Goal: Transaction & Acquisition: Purchase product/service

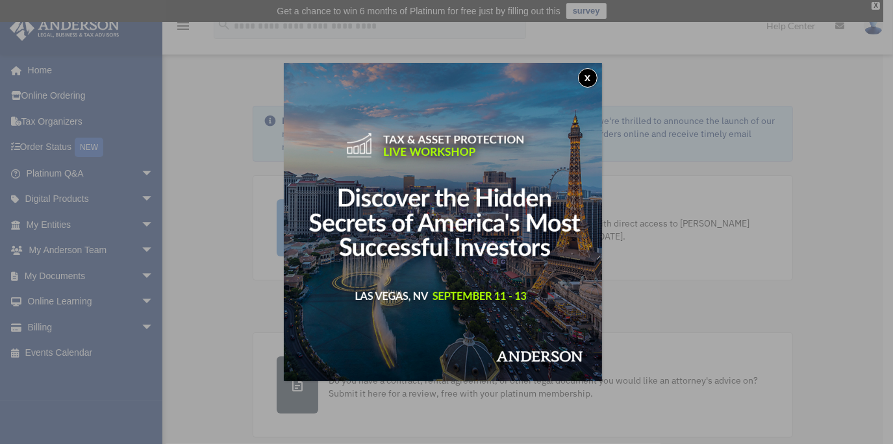
click at [47, 329] on div "x" at bounding box center [446, 222] width 893 height 444
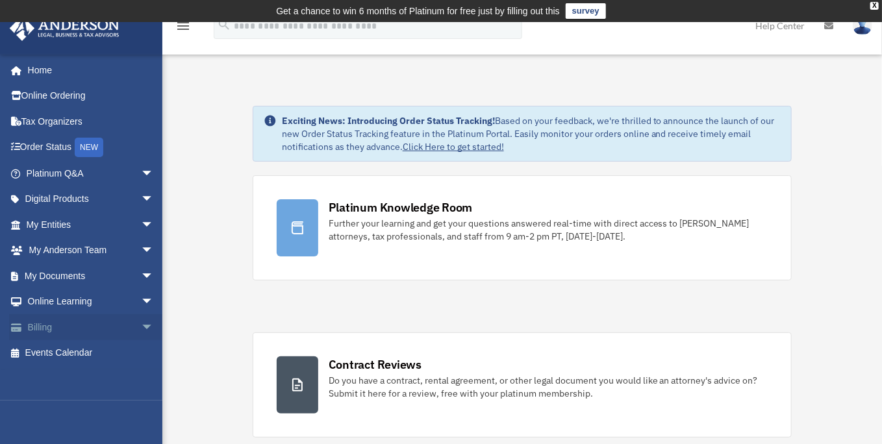
click at [141, 325] on span "arrow_drop_down" at bounding box center [154, 327] width 26 height 27
click at [81, 355] on link "$ Open Invoices" at bounding box center [95, 353] width 155 height 27
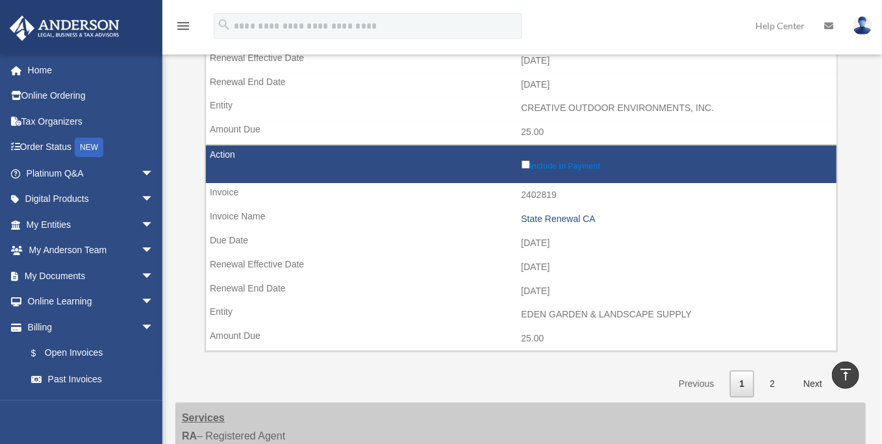
scroll to position [1948, 0]
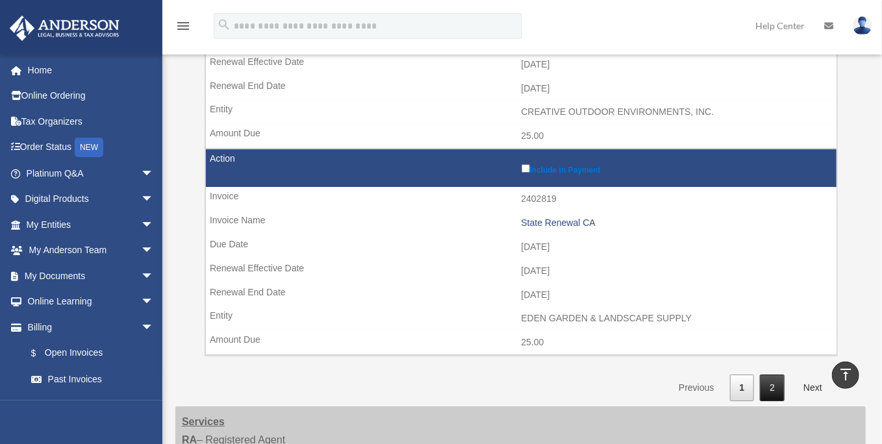
click at [775, 375] on link "2" at bounding box center [772, 388] width 25 height 27
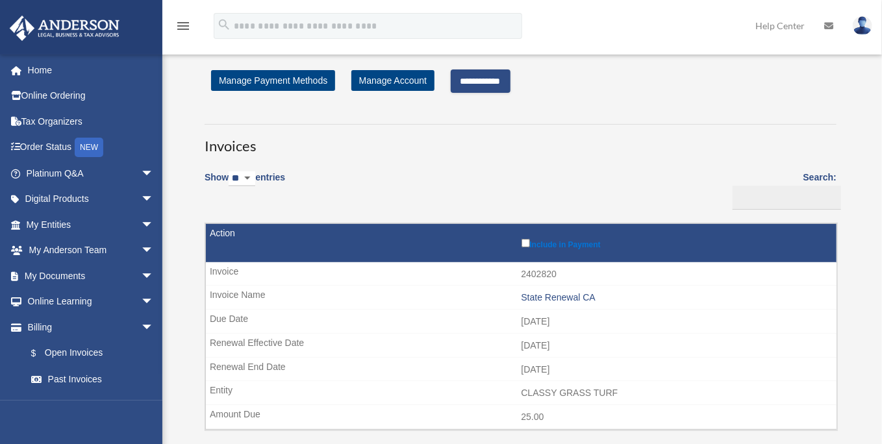
scroll to position [0, 0]
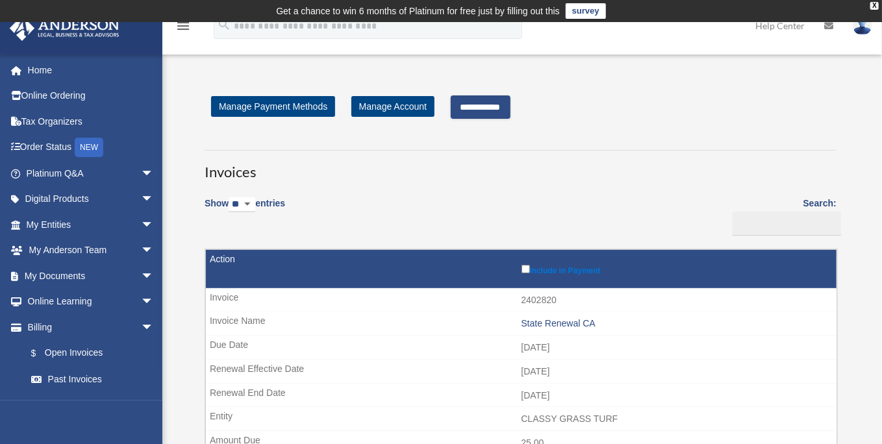
click at [490, 103] on input "**********" at bounding box center [481, 106] width 60 height 23
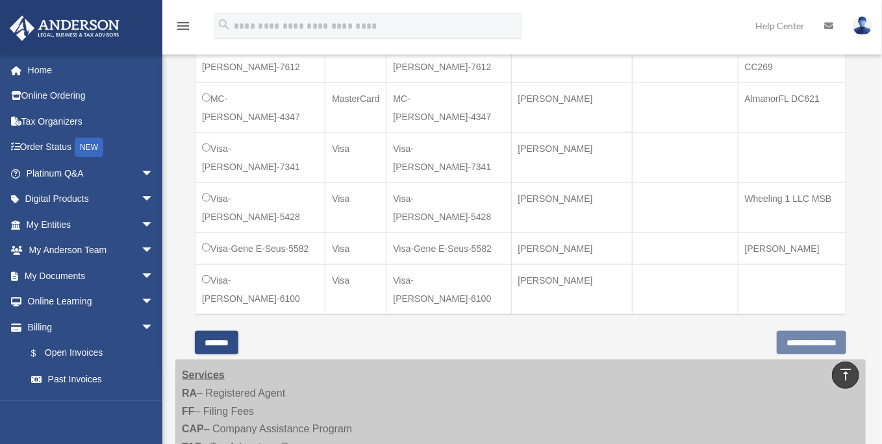
scroll to position [779, 0]
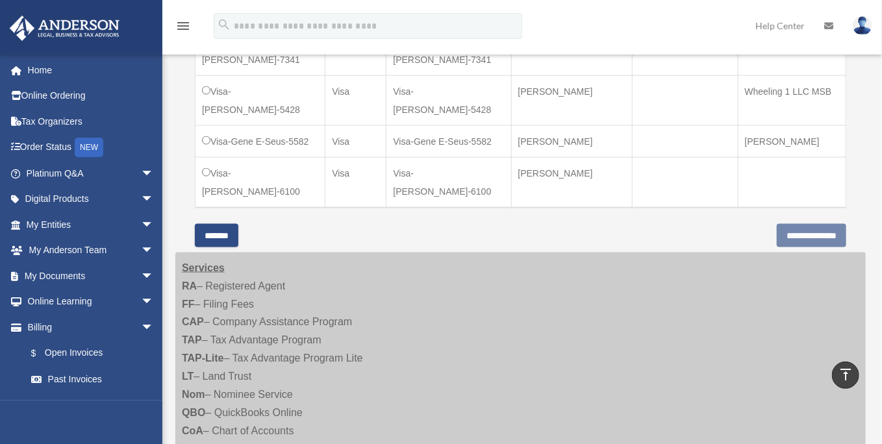
click at [238, 224] on input "*******" at bounding box center [217, 235] width 44 height 23
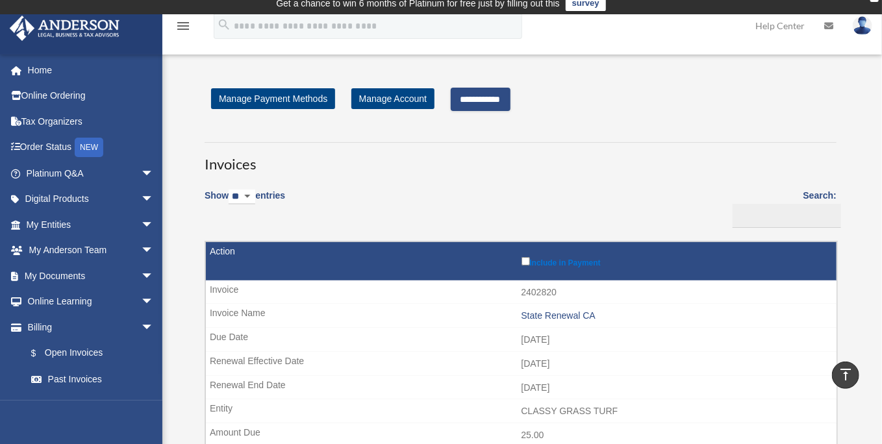
scroll to position [0, 0]
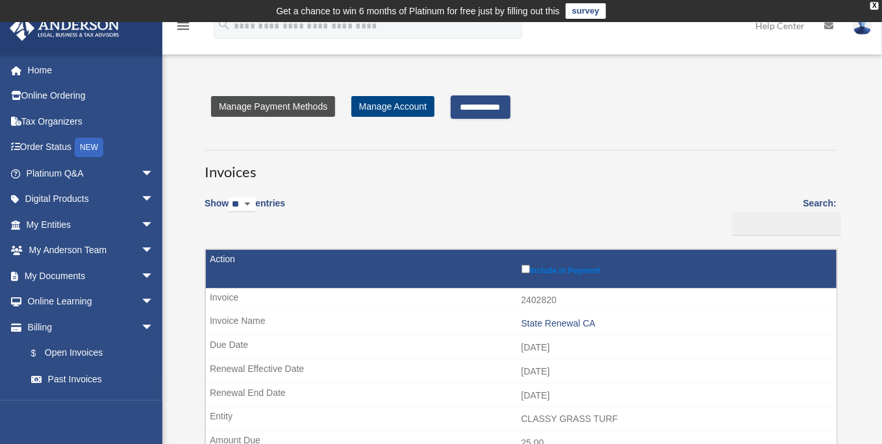
click at [306, 105] on link "Manage Payment Methods" at bounding box center [273, 106] width 124 height 21
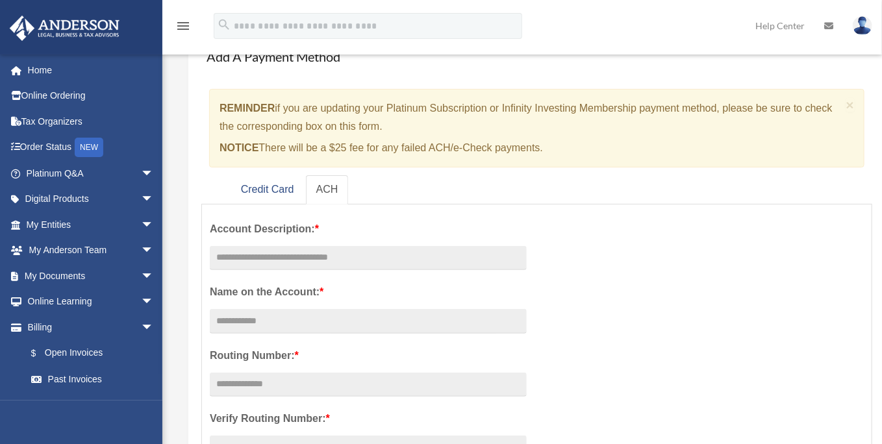
scroll to position [130, 0]
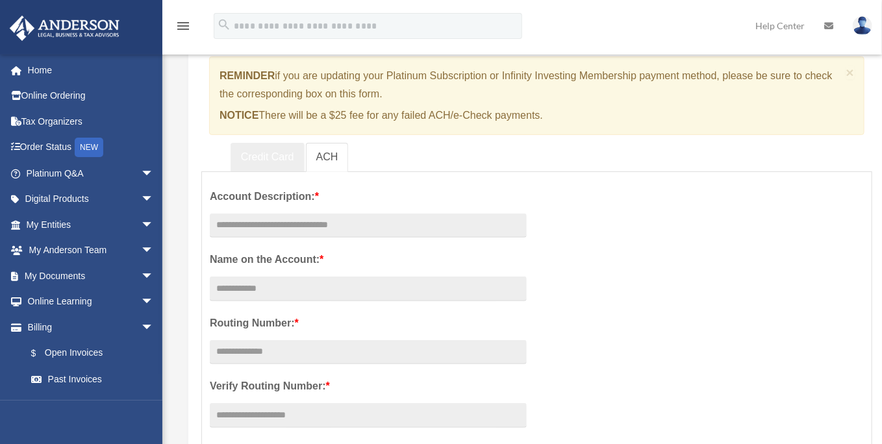
click at [282, 162] on link "Credit Card" at bounding box center [268, 157] width 74 height 29
